Goal: Navigation & Orientation: Find specific page/section

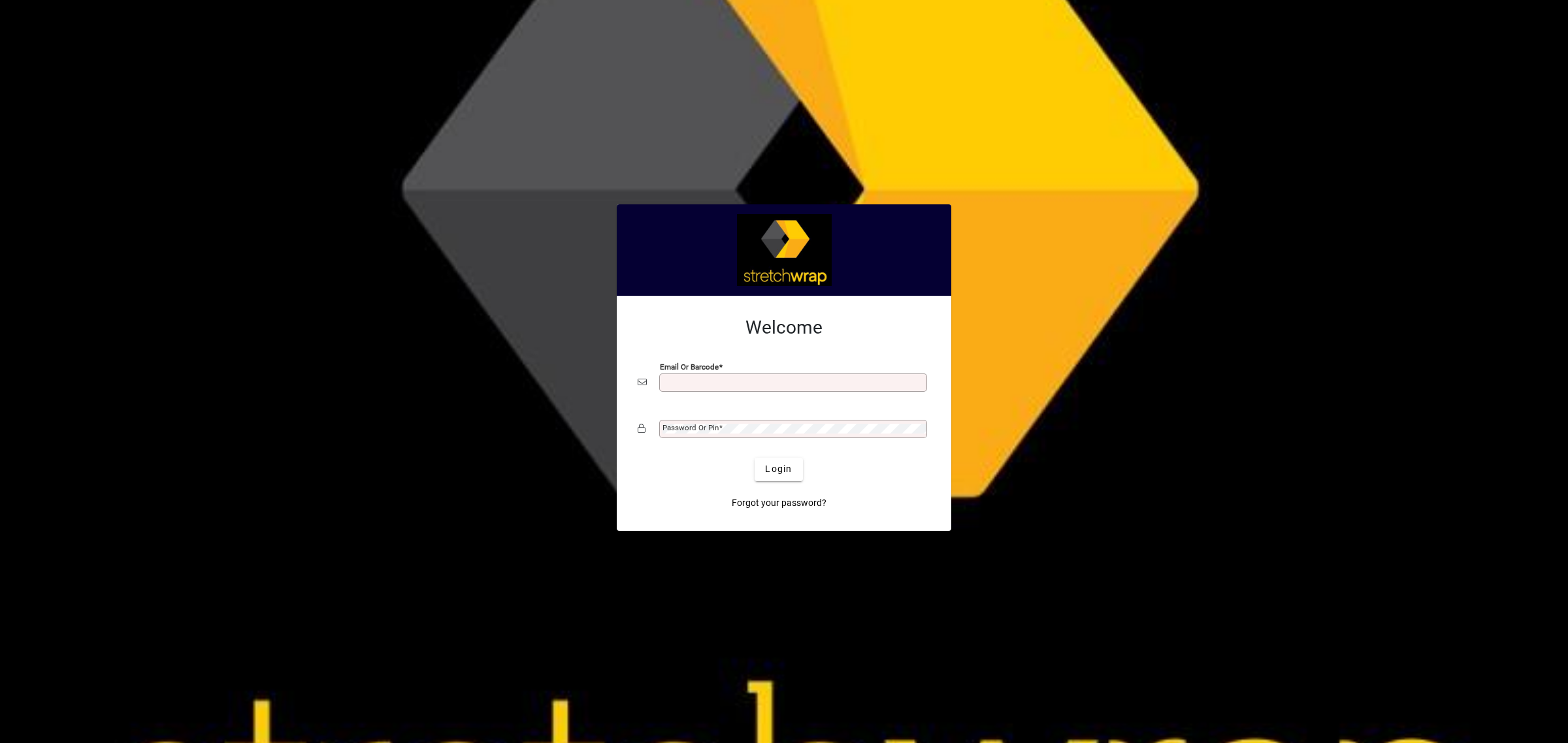
click at [689, 384] on input "Email or Barcode" at bounding box center [794, 383] width 264 height 11
type input "**********"
drag, startPoint x: 770, startPoint y: 474, endPoint x: 770, endPoint y: 455, distance: 19.0
click at [770, 474] on span "Login" at bounding box center [779, 469] width 27 height 14
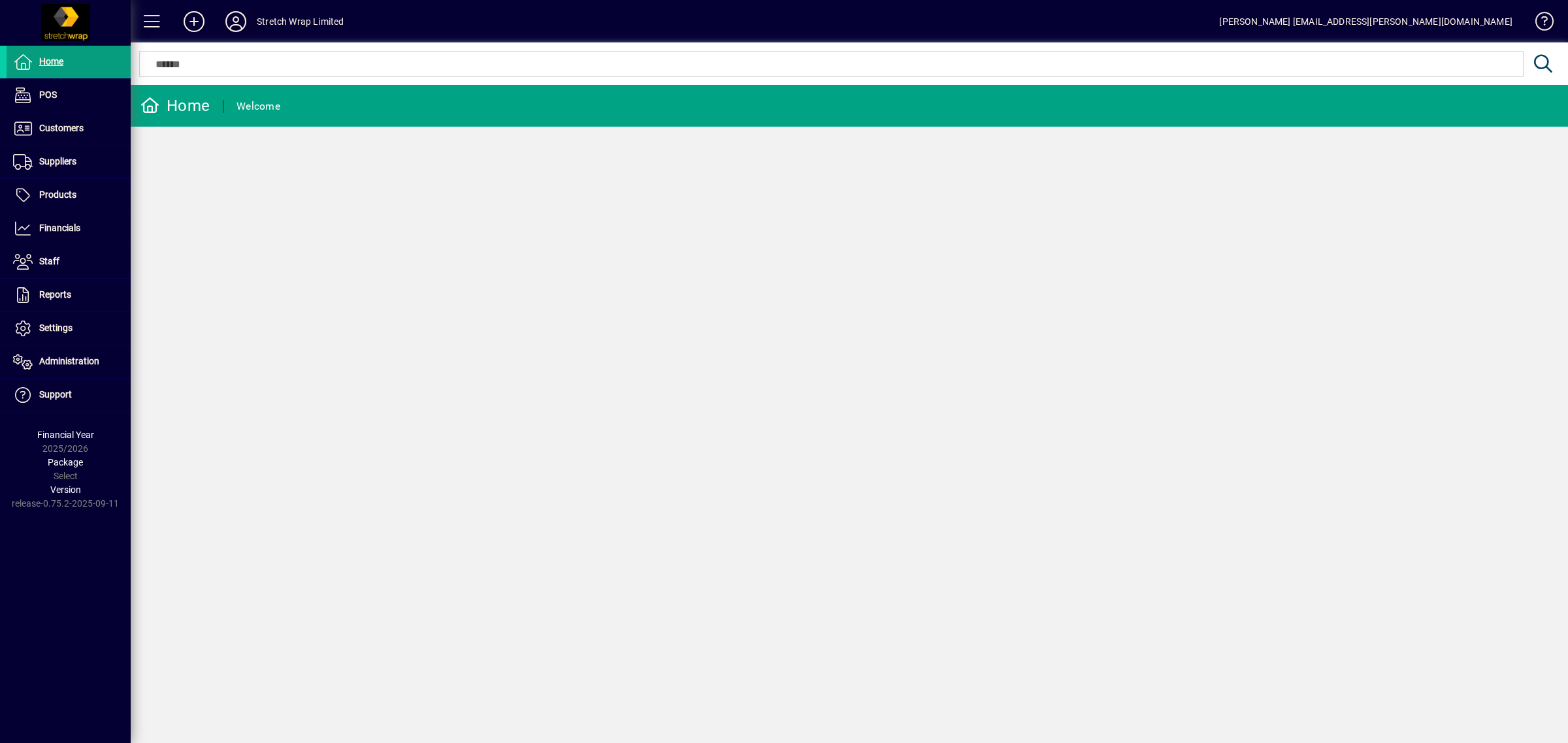
click at [230, 18] on icon at bounding box center [235, 21] width 26 height 21
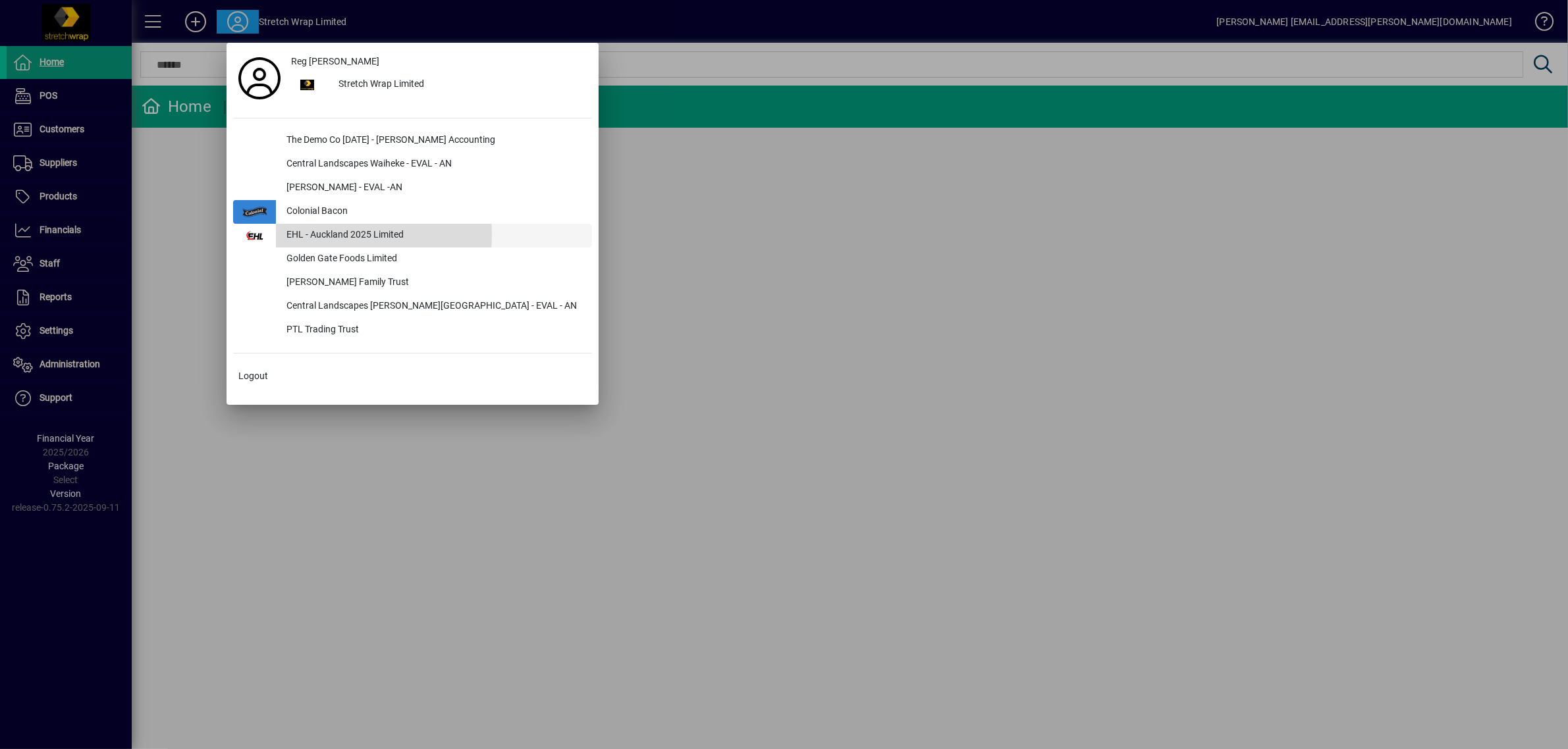
click at [321, 236] on div "EHL - Auckland 2025 Limited" at bounding box center [435, 236] width 317 height 24
